Goal: Find specific page/section

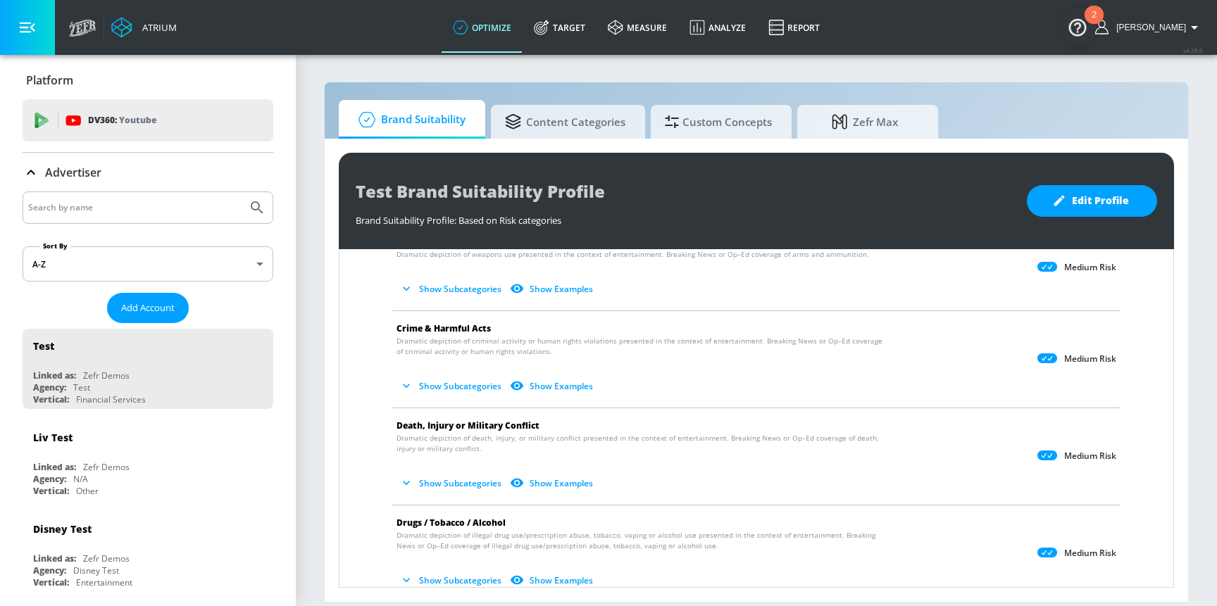
scroll to position [97, 0]
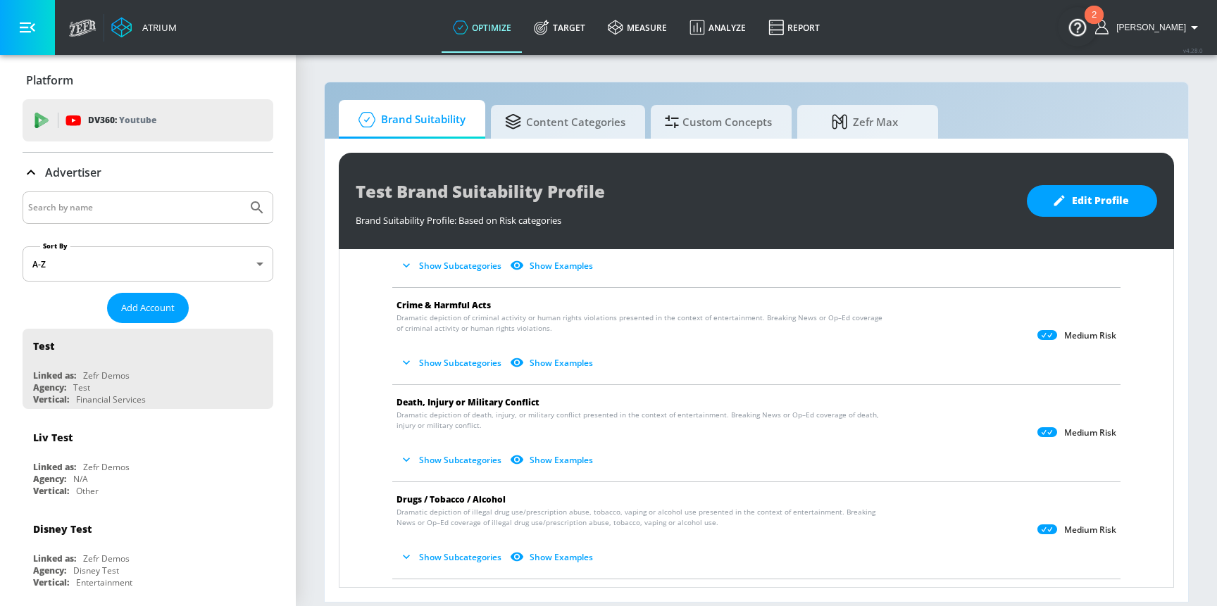
click at [493, 458] on button "Show Subcategories" at bounding box center [451, 460] width 111 height 23
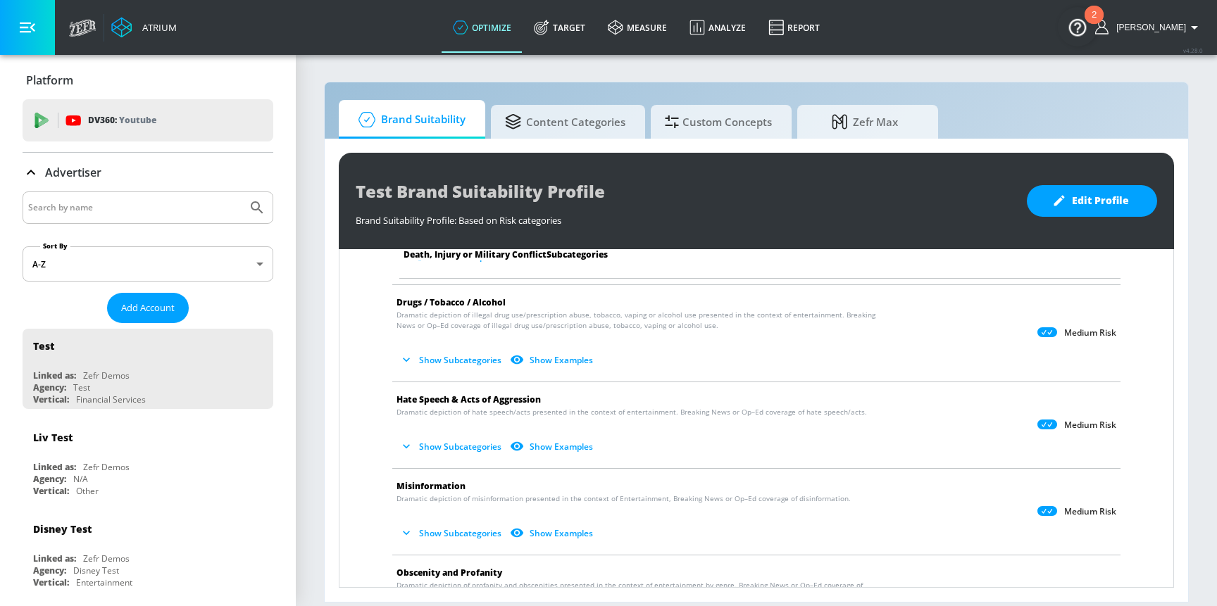
scroll to position [666, 0]
